Goal: Task Accomplishment & Management: Use online tool/utility

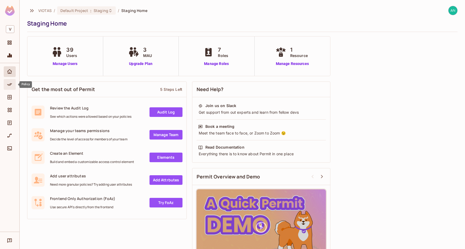
click at [9, 83] on icon "Policy" at bounding box center [9, 84] width 5 height 5
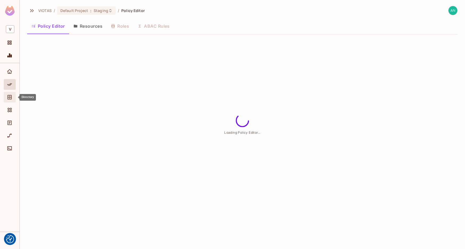
click at [9, 96] on icon "Directory" at bounding box center [9, 96] width 5 height 5
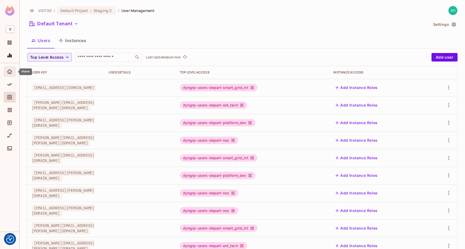
click at [6, 77] on div "Home" at bounding box center [10, 71] width 12 height 11
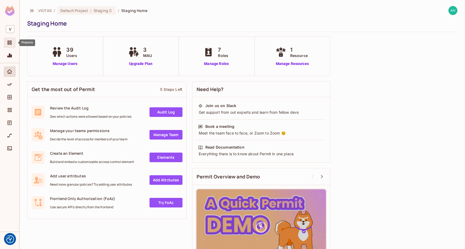
click at [10, 46] on span "Projects" at bounding box center [9, 42] width 6 height 6
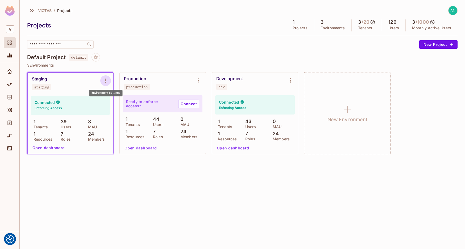
click at [106, 79] on icon "Environment settings" at bounding box center [105, 80] width 6 height 6
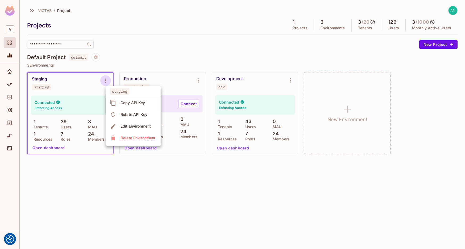
click at [128, 100] on div "Copy API Key" at bounding box center [133, 102] width 25 height 5
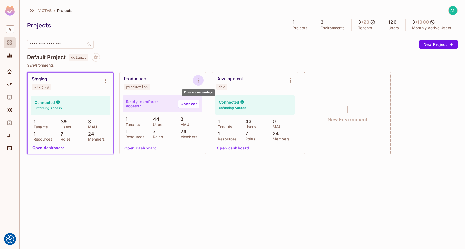
click at [198, 78] on icon "Environment settings" at bounding box center [198, 80] width 6 height 6
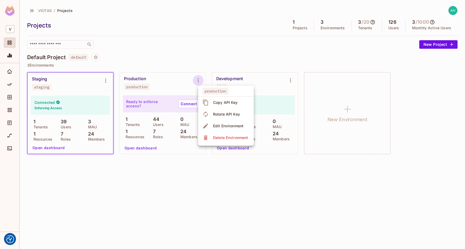
click at [223, 100] on div "Copy API Key" at bounding box center [225, 102] width 25 height 5
